Goal: Information Seeking & Learning: Learn about a topic

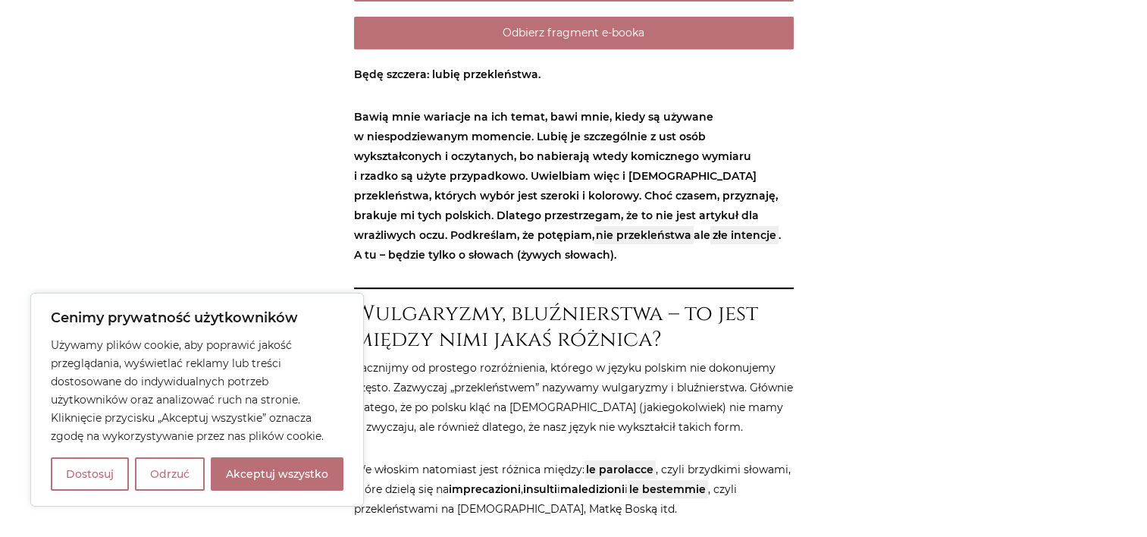
scroll to position [683, 0]
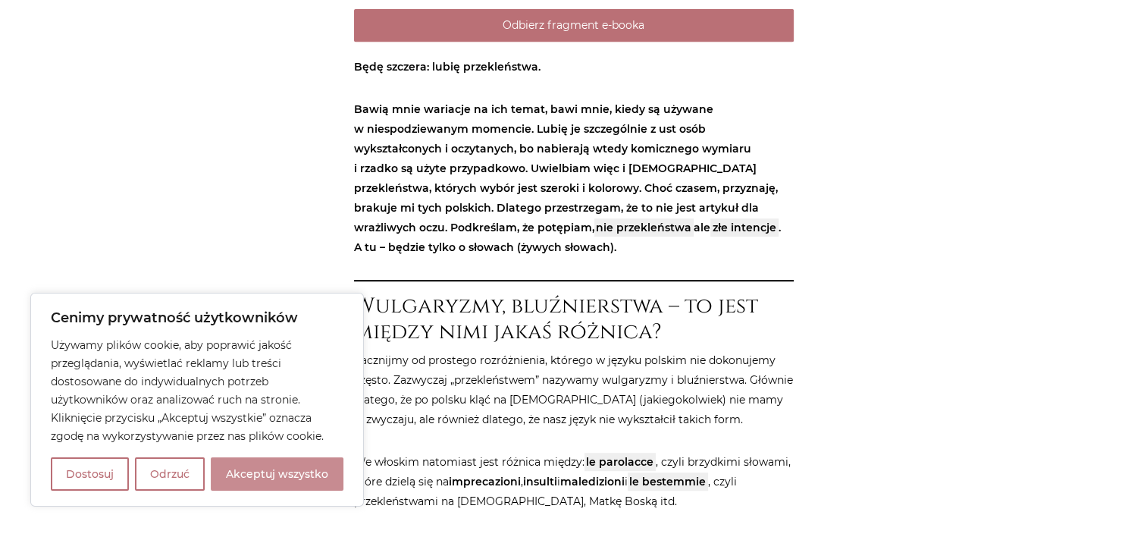
click at [297, 479] on button "Akceptuj wszystko" at bounding box center [277, 473] width 133 height 33
checkbox input "true"
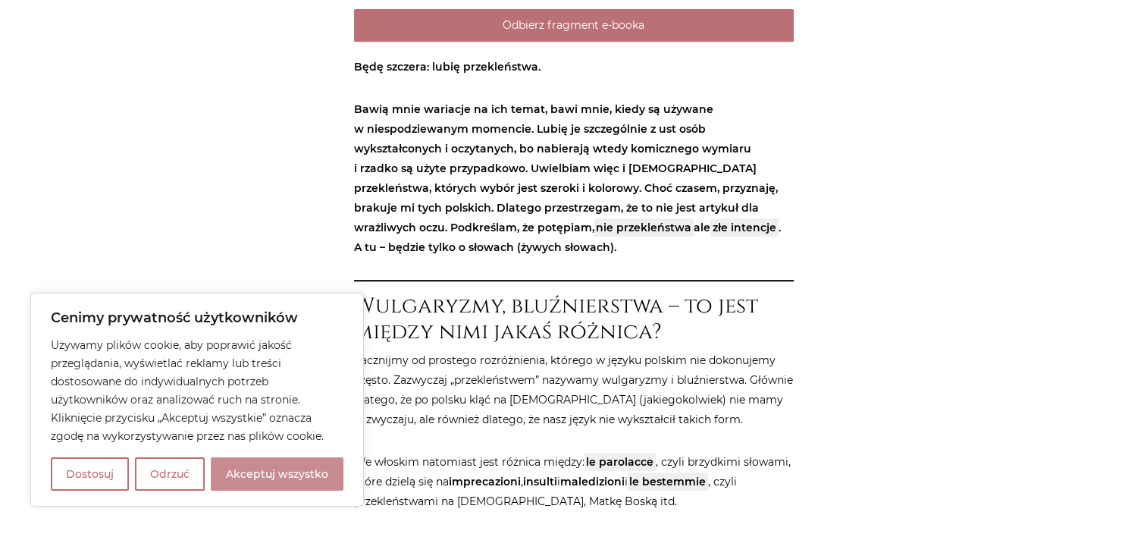
checkbox input "true"
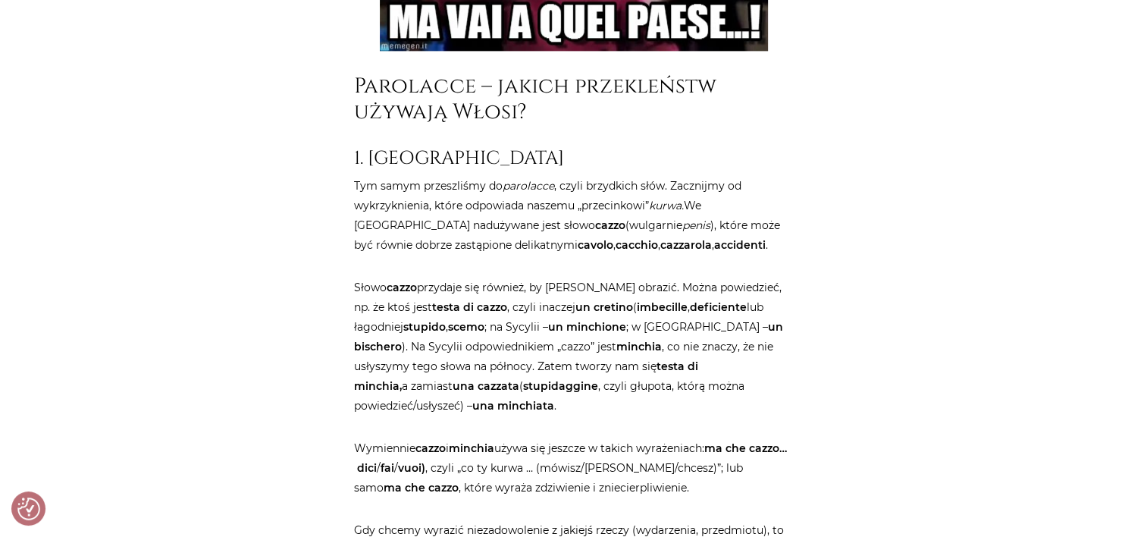
scroll to position [2048, 0]
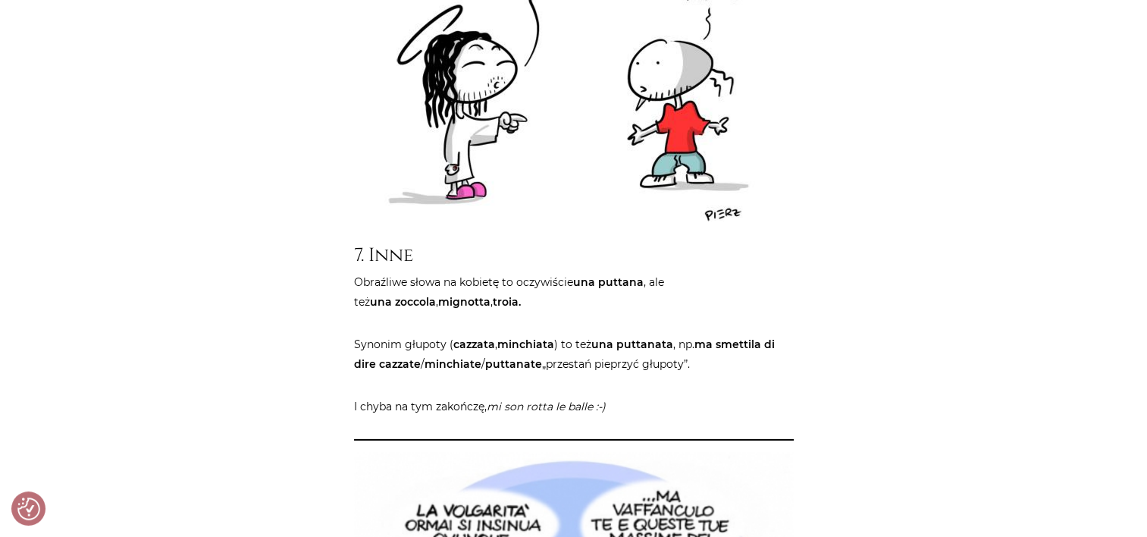
scroll to position [4778, 0]
